Goal: Information Seeking & Learning: Learn about a topic

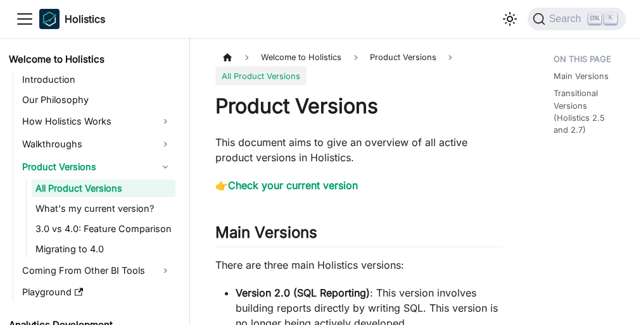
click at [320, 163] on p "This document aims to give an overview of all active product versions in Holist…" at bounding box center [358, 150] width 287 height 30
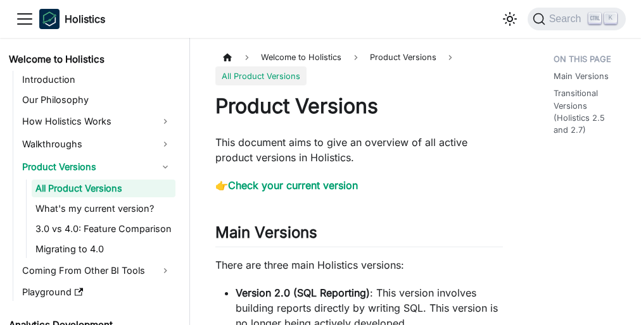
click at [320, 163] on p "This document aims to give an overview of all active product versions in Holist…" at bounding box center [358, 150] width 287 height 30
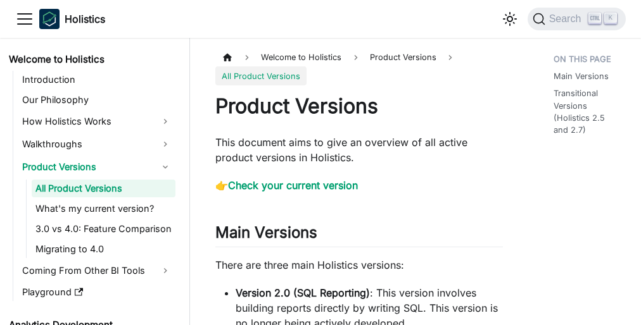
click at [320, 163] on p "This document aims to give an overview of all active product versions in Holist…" at bounding box center [358, 150] width 287 height 30
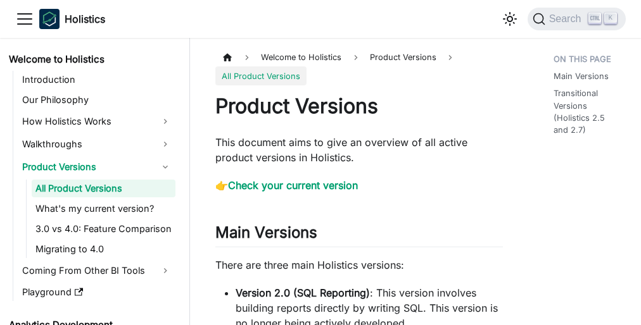
click at [320, 163] on p "This document aims to give an overview of all active product versions in Holist…" at bounding box center [358, 150] width 287 height 30
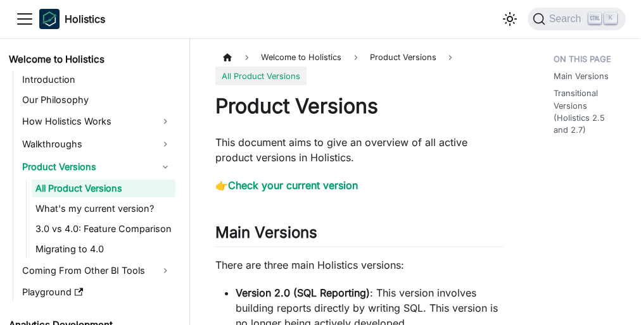
click at [320, 163] on p "This document aims to give an overview of all active product versions in Holist…" at bounding box center [358, 150] width 287 height 30
